Goal: Task Accomplishment & Management: Use online tool/utility

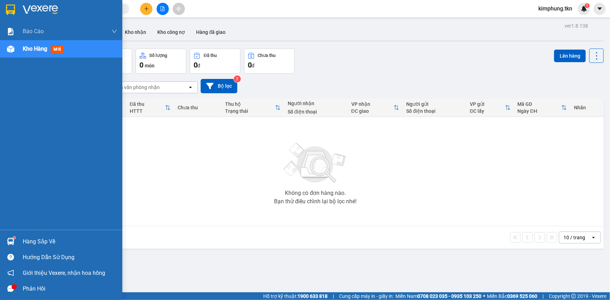
click at [39, 244] on div "Hàng sắp về" at bounding box center [70, 242] width 94 height 10
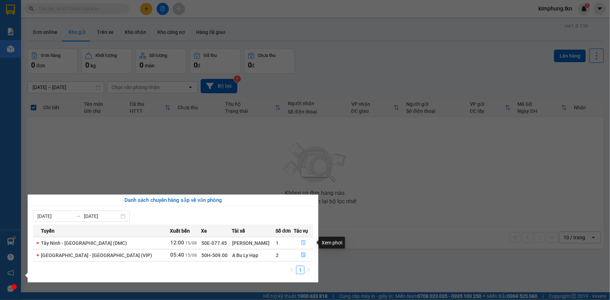
click at [301, 242] on icon "file-done" at bounding box center [303, 242] width 5 height 5
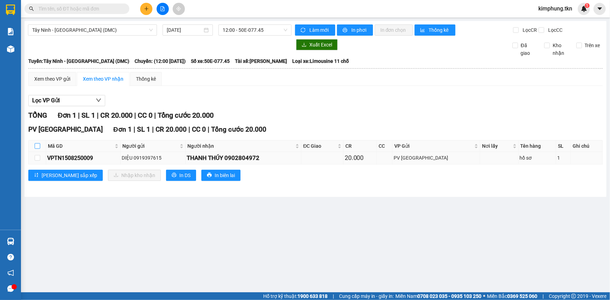
drag, startPoint x: 35, startPoint y: 146, endPoint x: 79, endPoint y: 163, distance: 46.7
click at [35, 147] on input "checkbox" at bounding box center [38, 146] width 6 height 6
checkbox input "true"
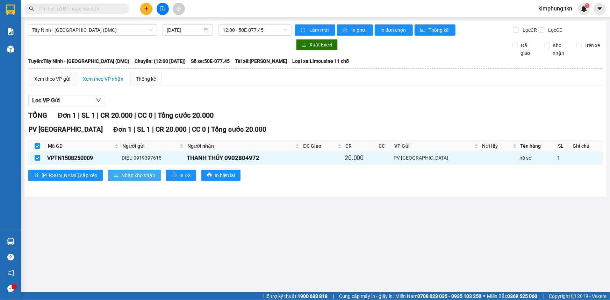
click at [121, 173] on span "Nhập kho nhận" at bounding box center [138, 176] width 34 height 8
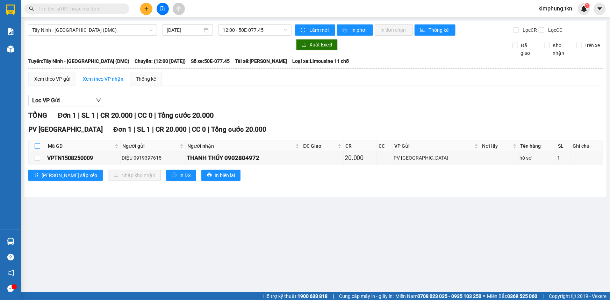
click at [35, 145] on input "checkbox" at bounding box center [38, 146] width 6 height 6
checkbox input "true"
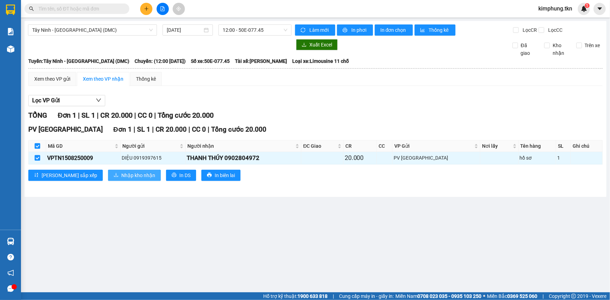
click at [121, 175] on span "Nhập kho nhận" at bounding box center [138, 176] width 34 height 8
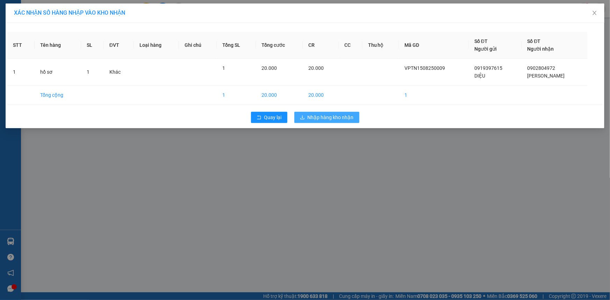
click at [344, 113] on button "Nhập hàng kho nhận" at bounding box center [326, 117] width 65 height 11
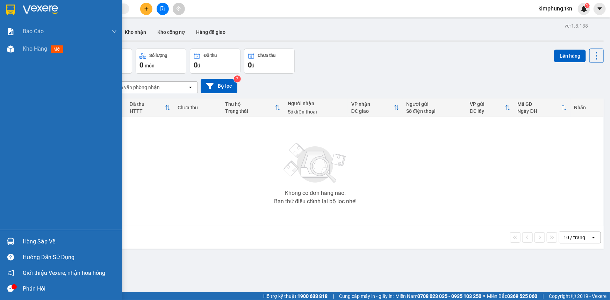
click at [42, 240] on div "Hàng sắp về" at bounding box center [70, 242] width 94 height 10
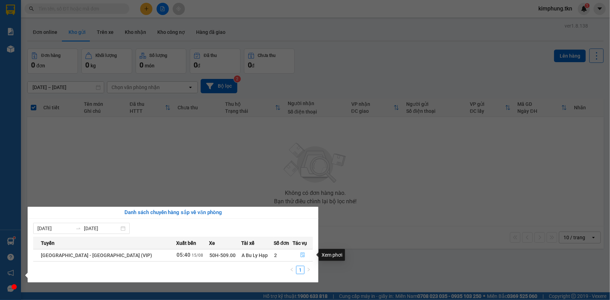
click at [296, 255] on button "button" at bounding box center [303, 255] width 20 height 11
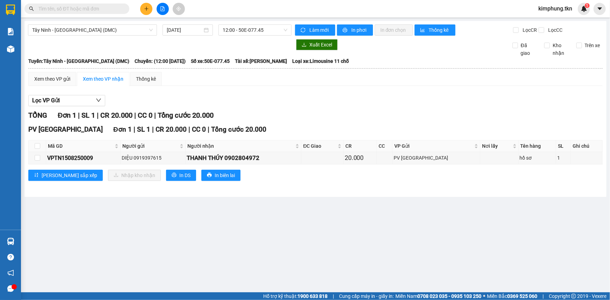
click at [296, 255] on main "Tây Ninh - [GEOGRAPHIC_DATA] (DMC) [DATE] 12:00 - 50E-077.45 Làm mới In phơi In…" at bounding box center [305, 146] width 610 height 292
